Goal: Navigation & Orientation: Find specific page/section

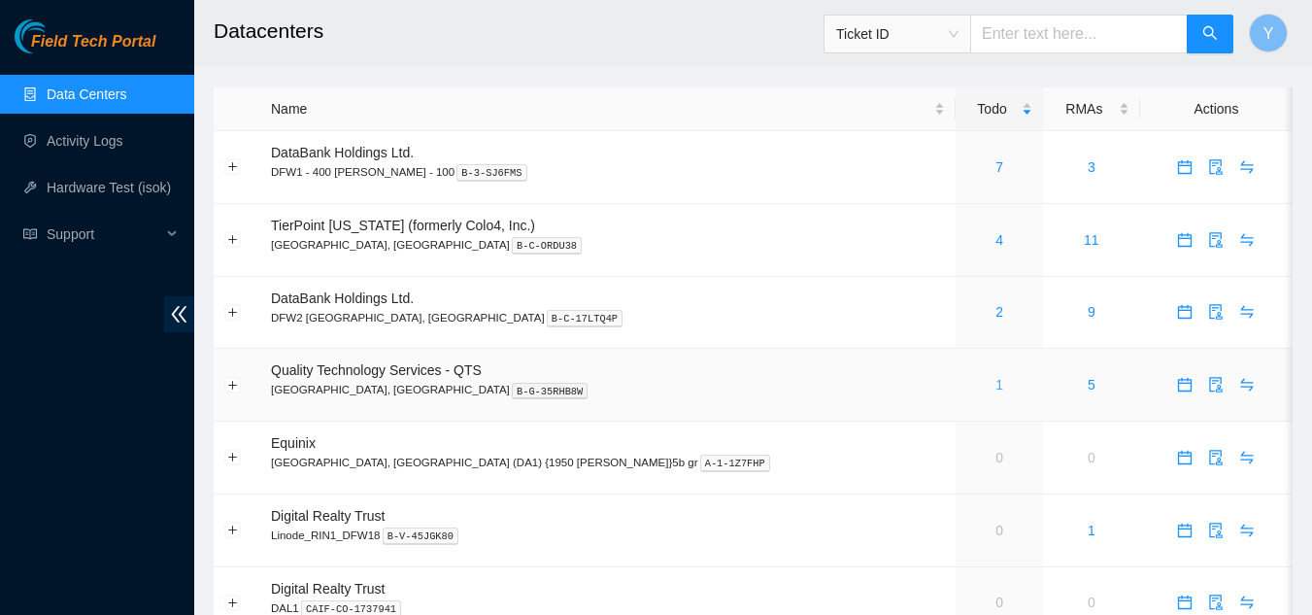
click at [995, 388] on link "1" at bounding box center [999, 385] width 8 height 16
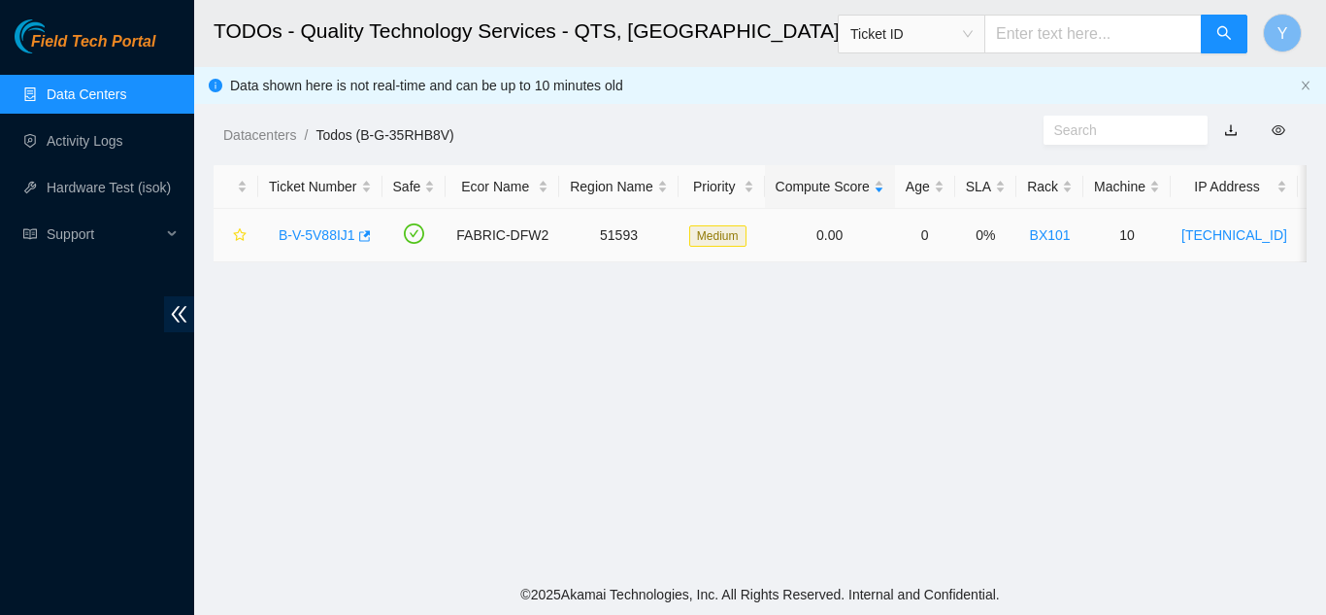
click at [320, 232] on link "B-V-5V88IJ1" at bounding box center [317, 235] width 77 height 16
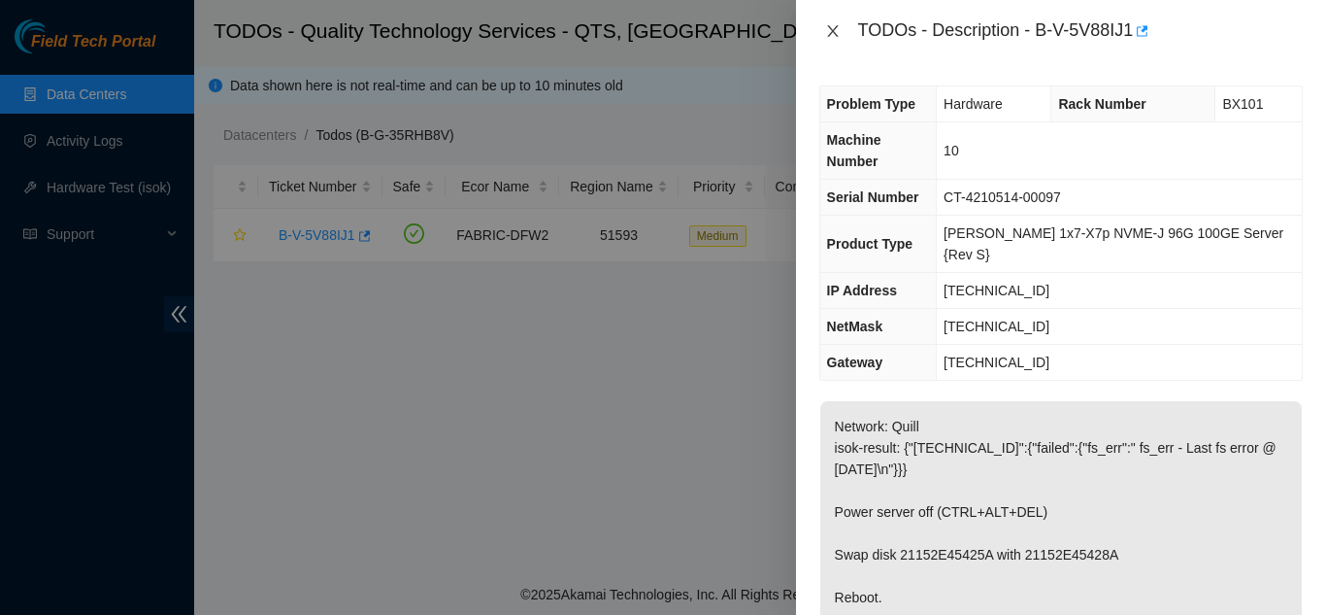
click at [831, 31] on icon "close" at bounding box center [833, 31] width 16 height 16
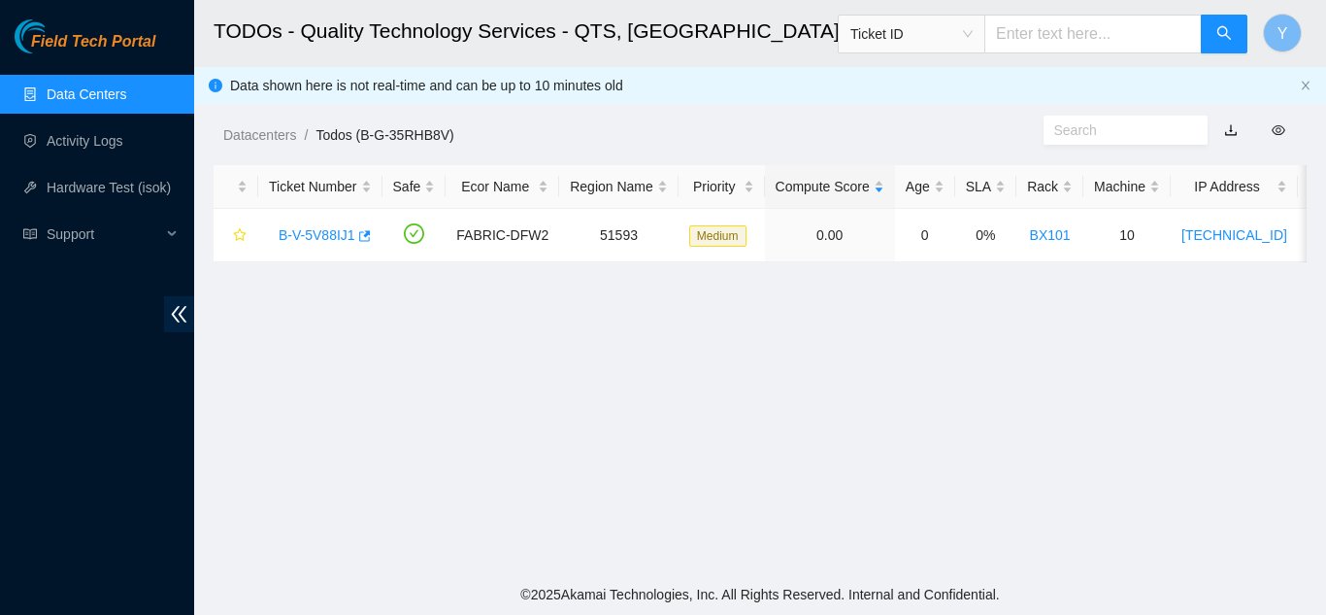
click at [105, 102] on link "Data Centers" at bounding box center [87, 94] width 80 height 16
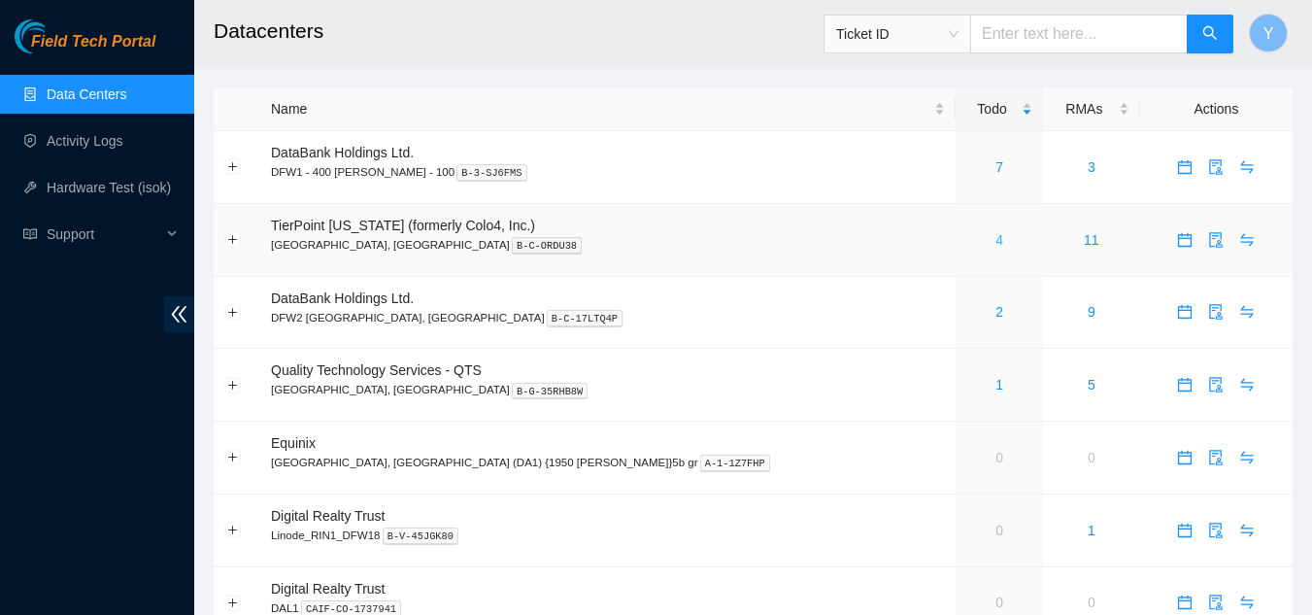
click at [995, 242] on link "4" at bounding box center [999, 240] width 8 height 16
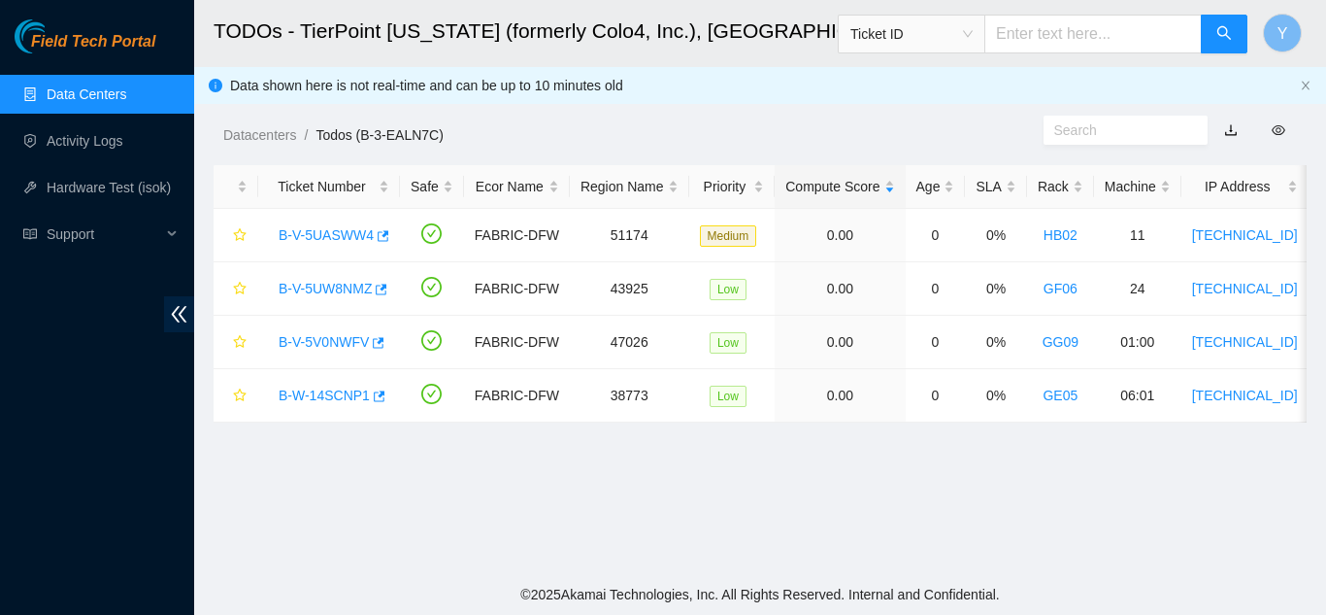
click at [103, 90] on link "Data Centers" at bounding box center [87, 94] width 80 height 16
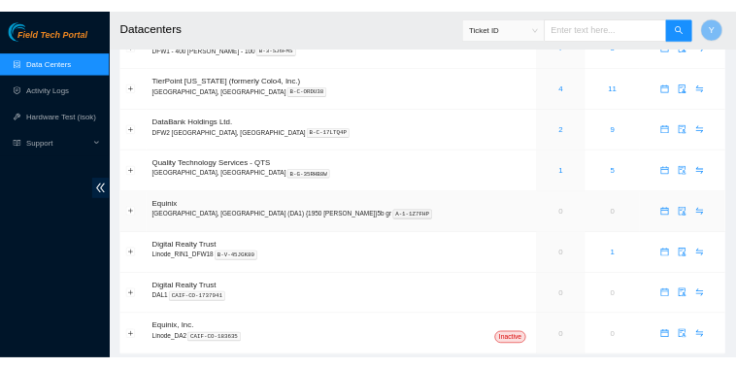
scroll to position [60, 0]
